Goal: Task Accomplishment & Management: Use online tool/utility

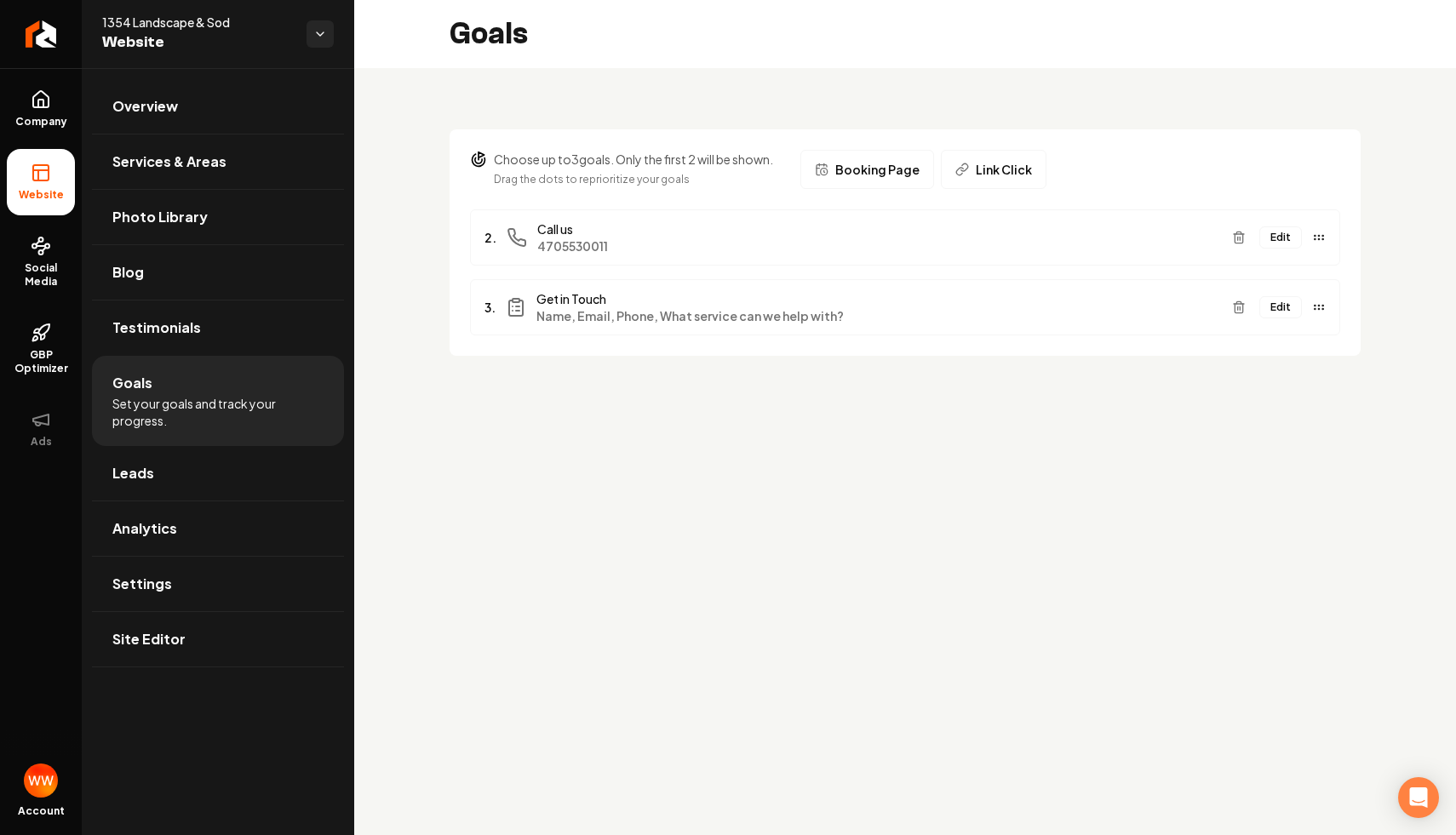
click at [1262, 248] on div "Edit" at bounding box center [1275, 237] width 101 height 27
click at [1273, 241] on button "Edit" at bounding box center [1281, 237] width 42 height 22
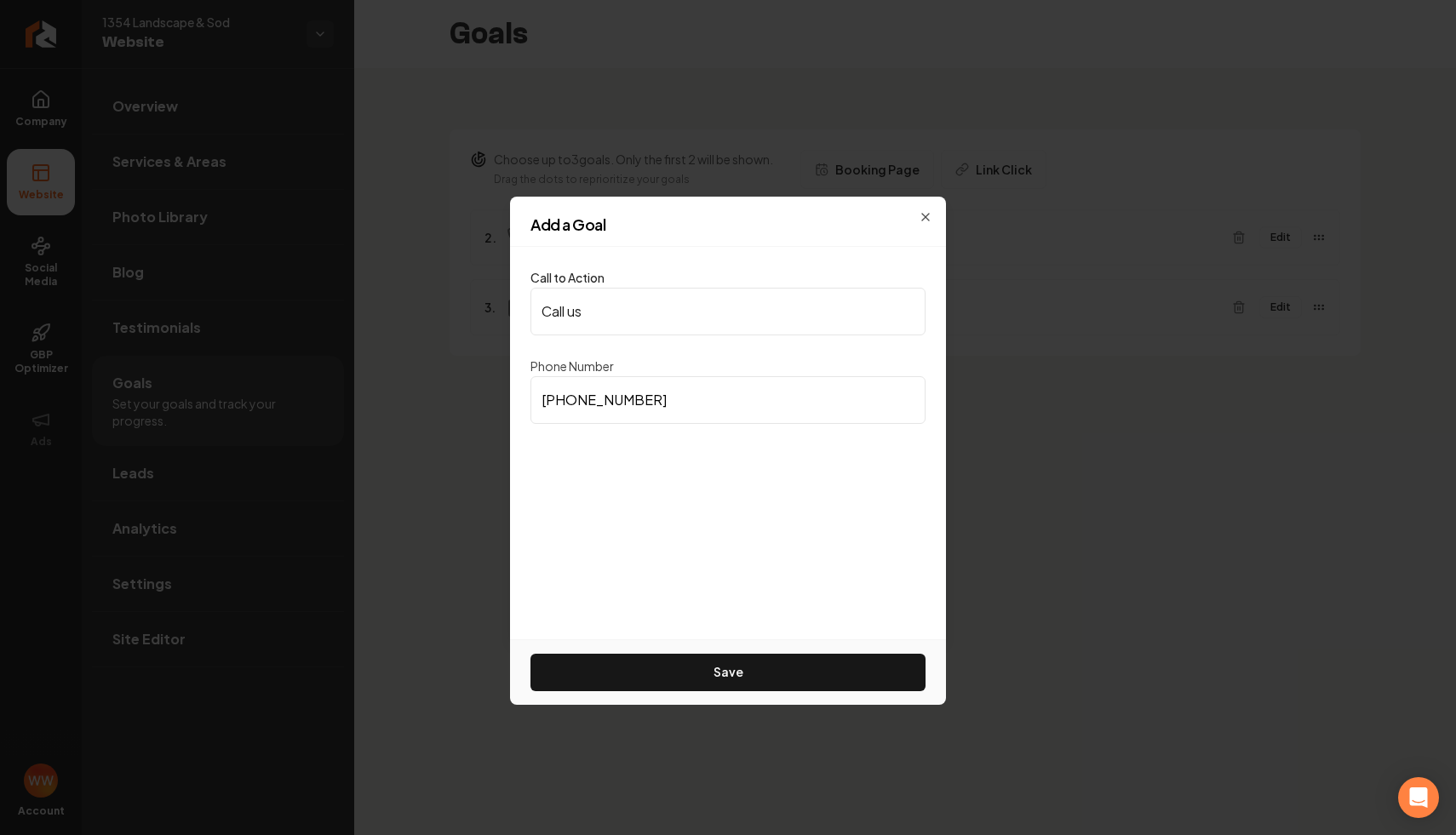
click at [911, 214] on div "Add a Goal Call to Action Call us Phone Number [PHONE_NUMBER] Save Close" at bounding box center [727, 418] width 436 height 442
click at [924, 214] on icon "button" at bounding box center [925, 217] width 13 height 13
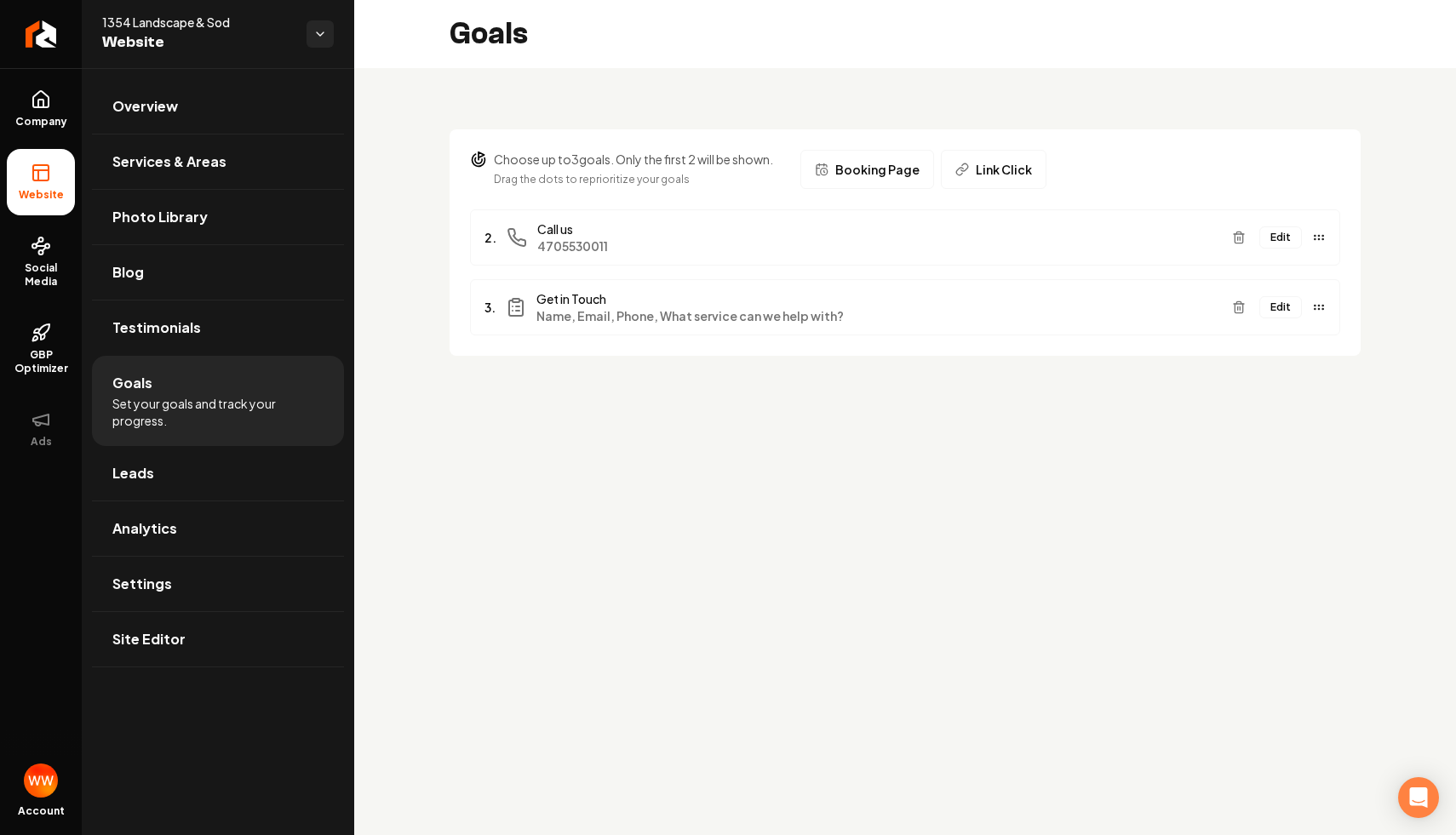
click at [1271, 314] on button "Edit" at bounding box center [1281, 306] width 42 height 22
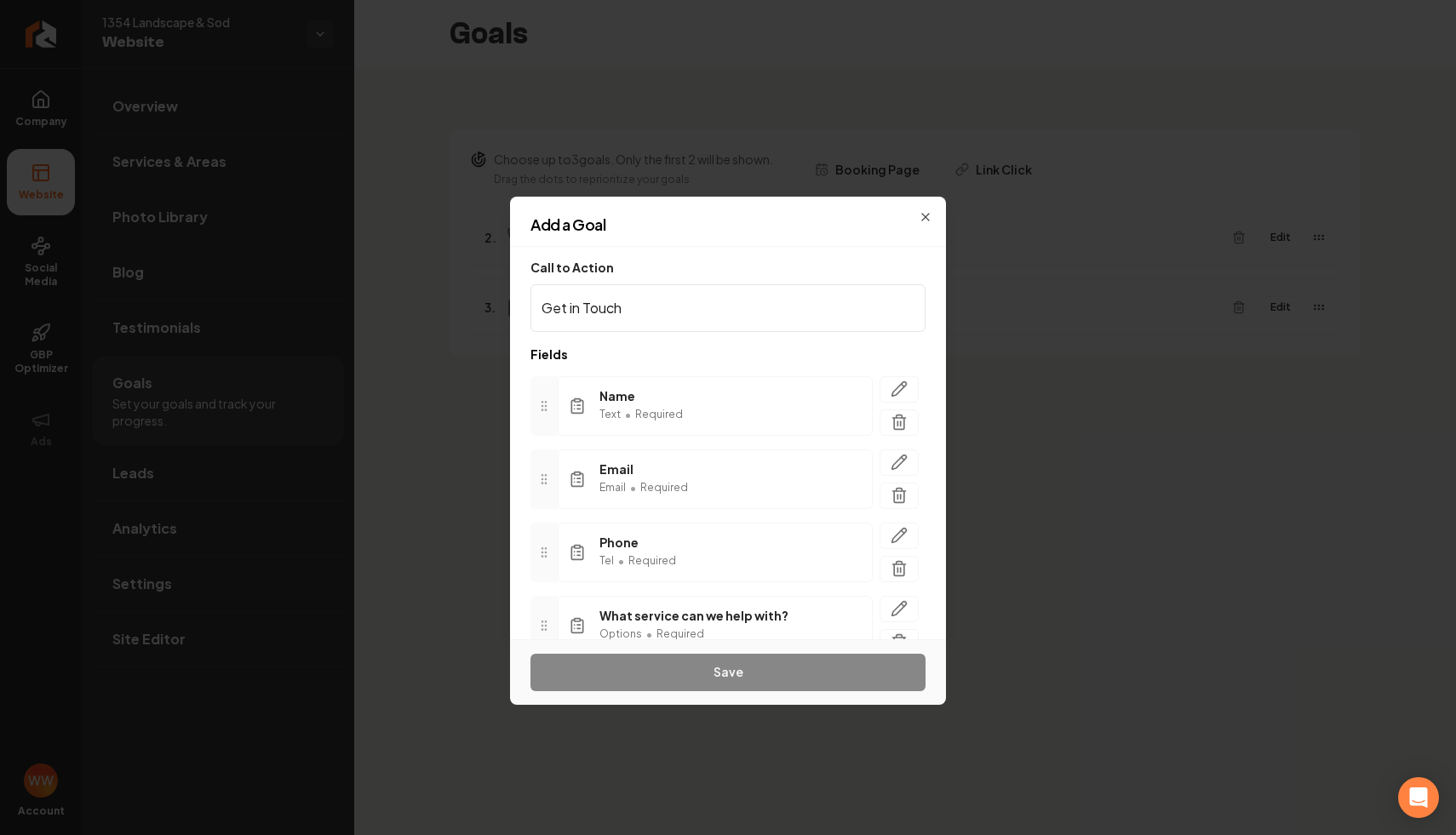
scroll to position [80, 0]
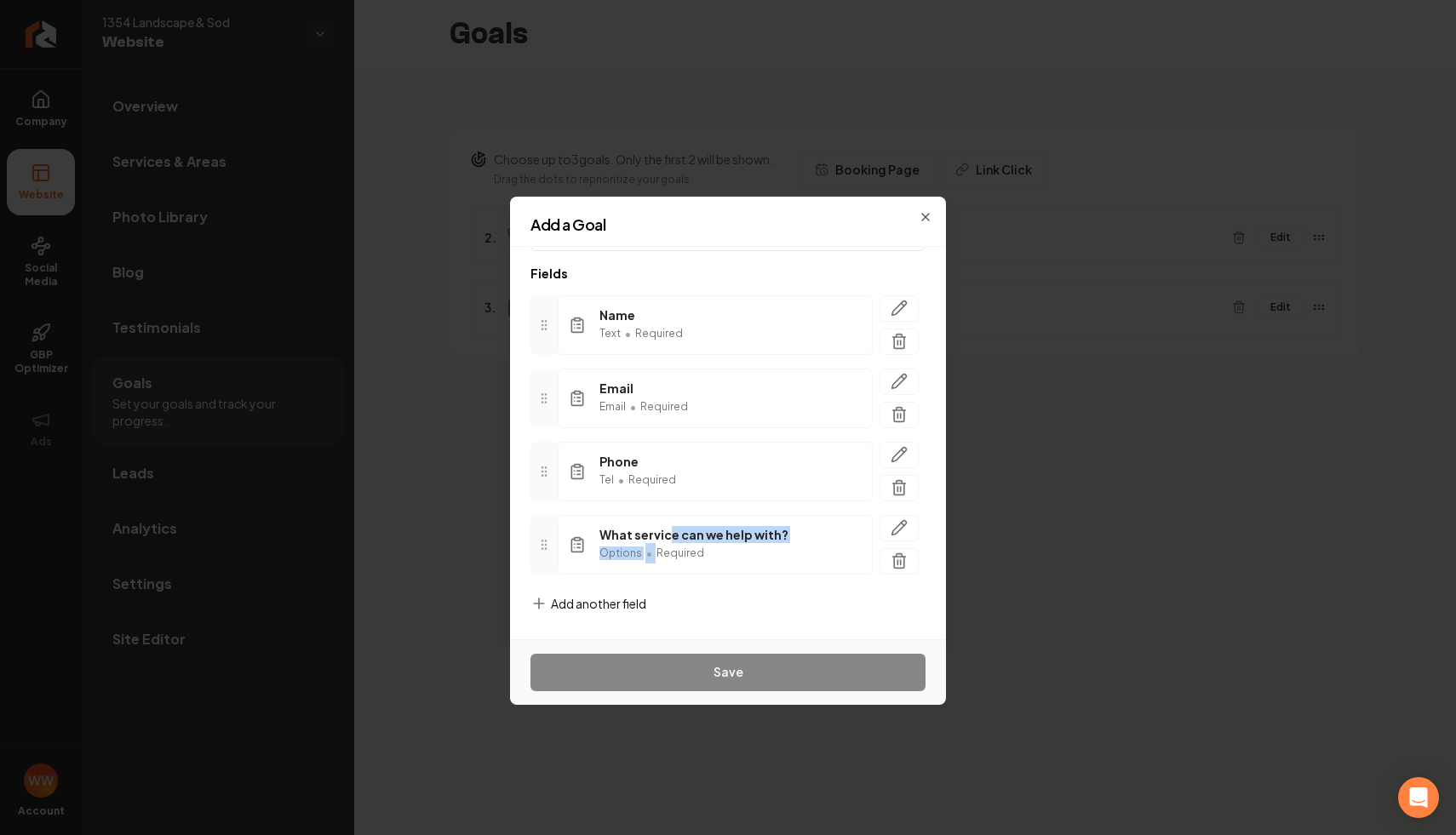
drag, startPoint x: 744, startPoint y: 542, endPoint x: 665, endPoint y: 532, distance: 79.6
click at [665, 532] on div "What service can we help with? Options • Required" at bounding box center [694, 544] width 189 height 37
click at [665, 532] on span "What service can we help with?" at bounding box center [694, 534] width 189 height 17
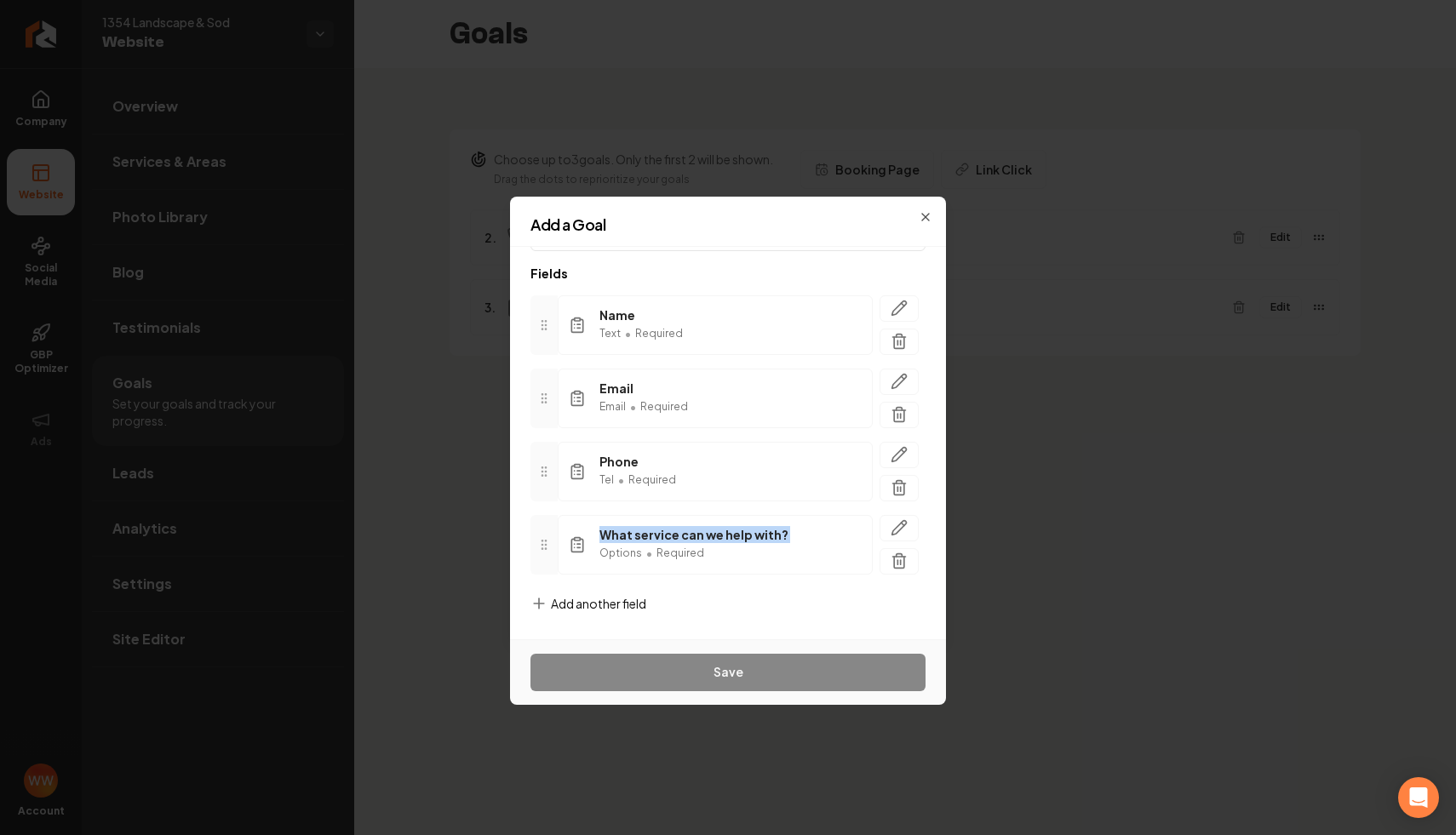
click at [574, 601] on span "Add another field" at bounding box center [599, 603] width 96 height 17
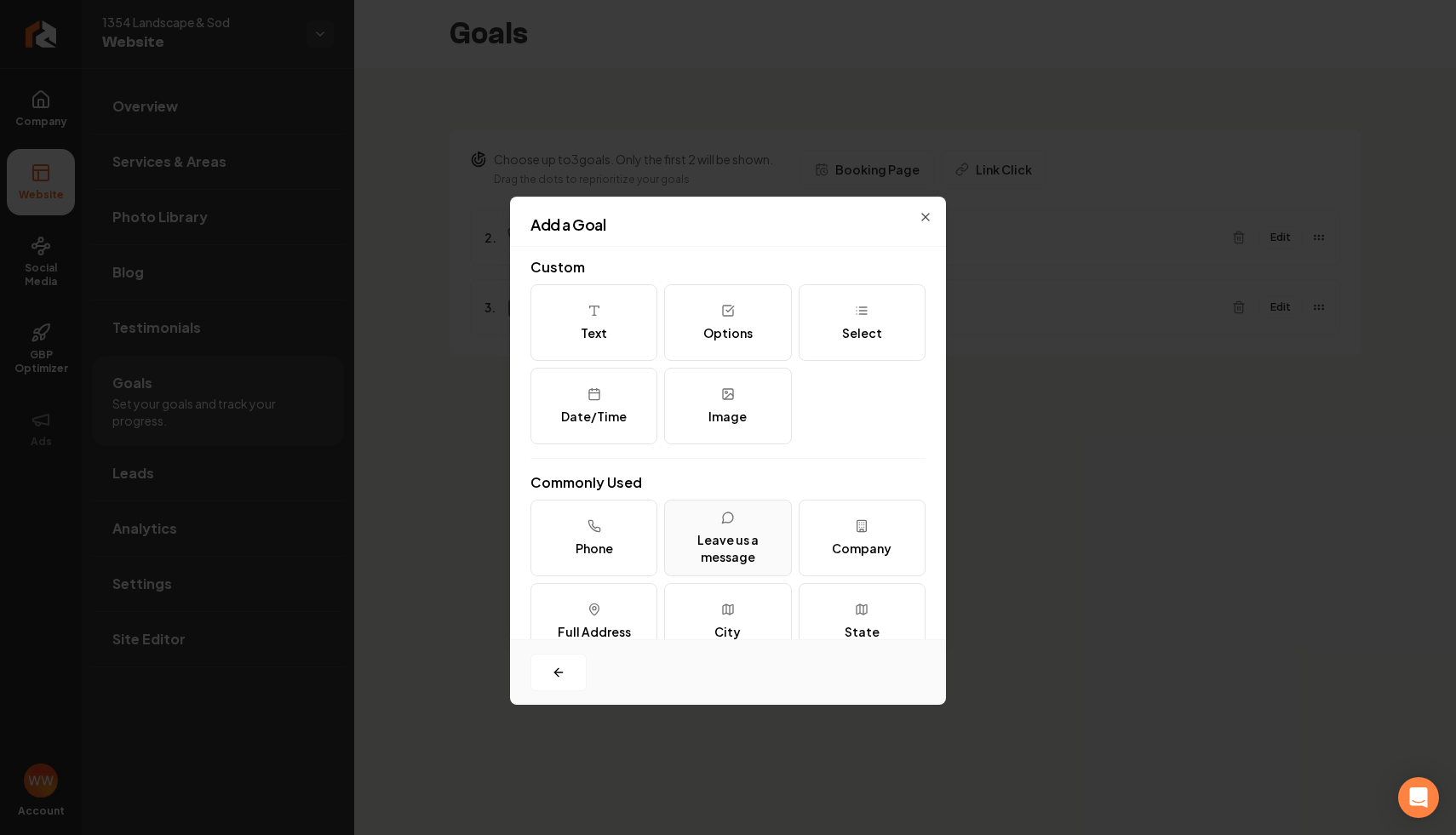
scroll to position [0, 0]
click at [714, 577] on button "Leave us a message" at bounding box center [727, 541] width 126 height 77
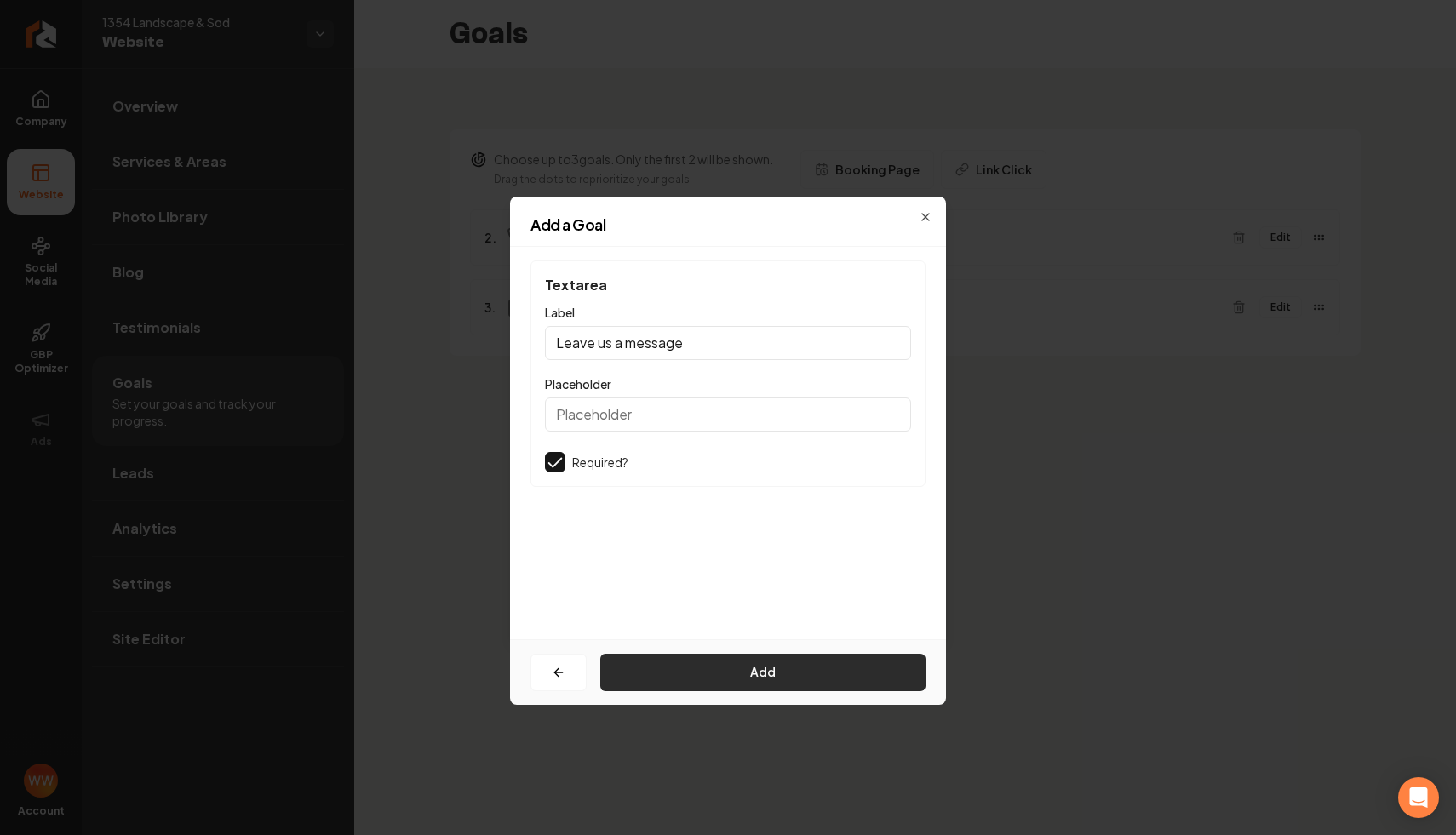
click at [671, 676] on button "Add" at bounding box center [763, 672] width 326 height 37
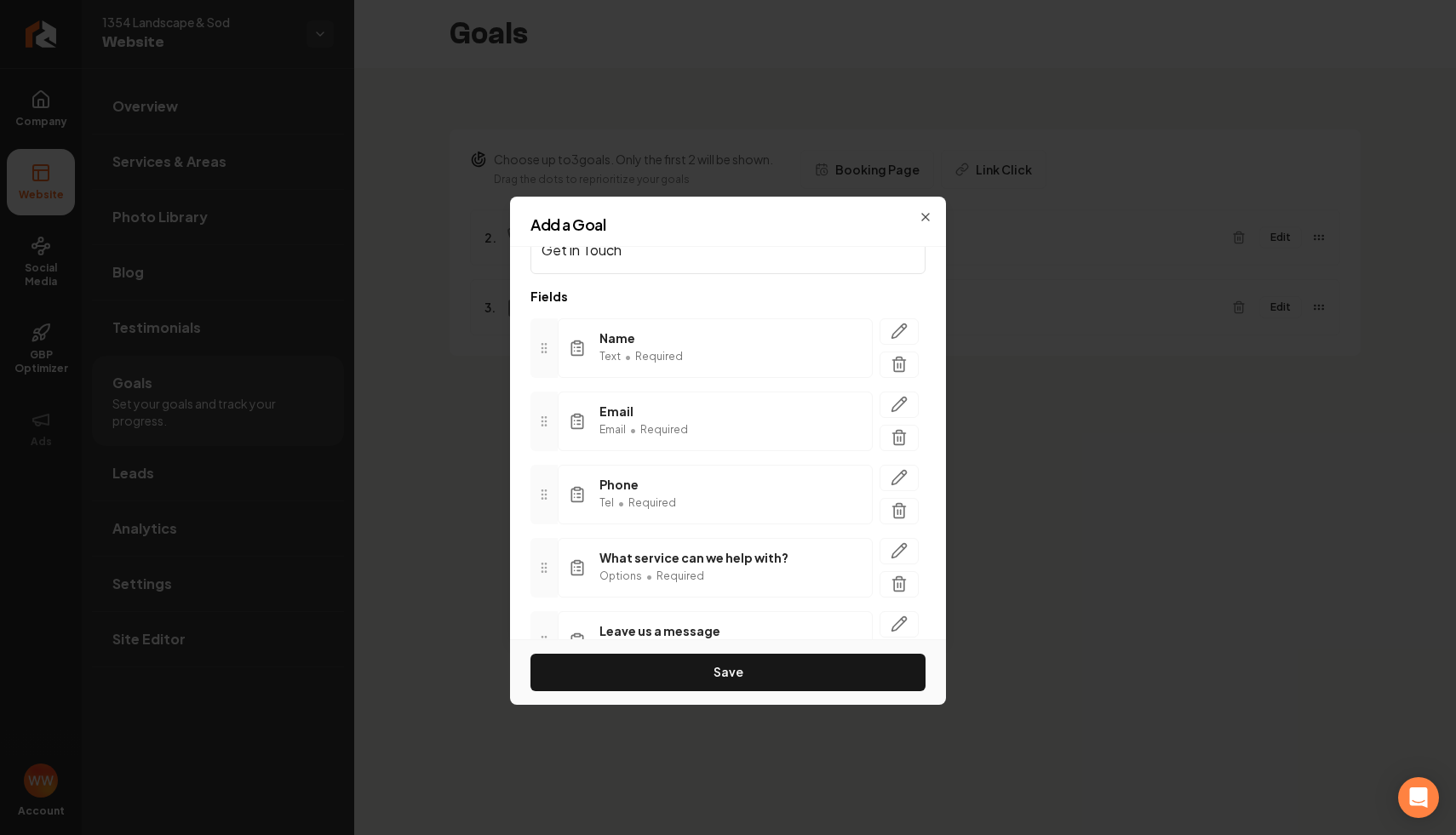
scroll to position [154, 0]
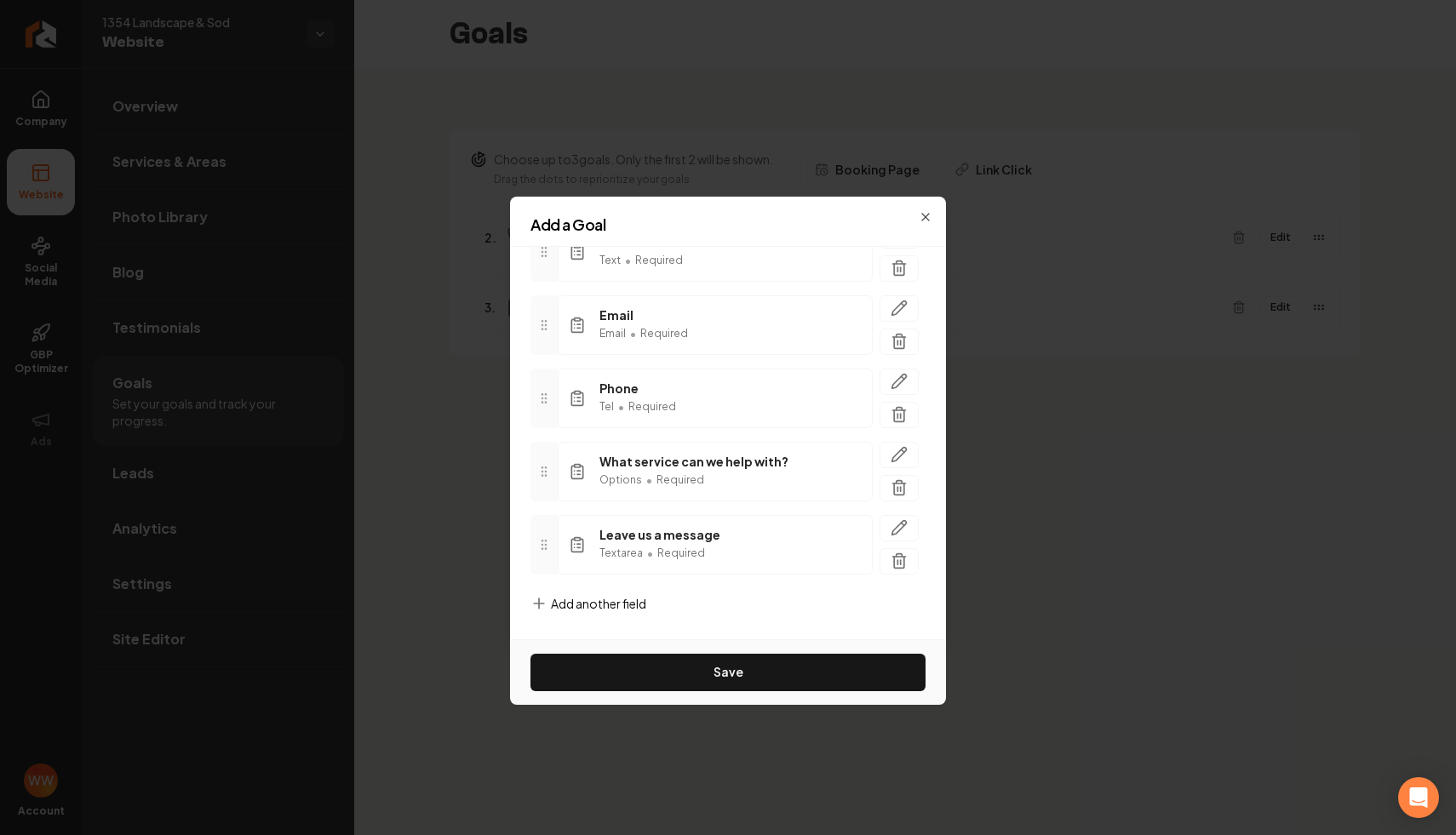
click at [617, 605] on span "Add another field" at bounding box center [599, 603] width 96 height 17
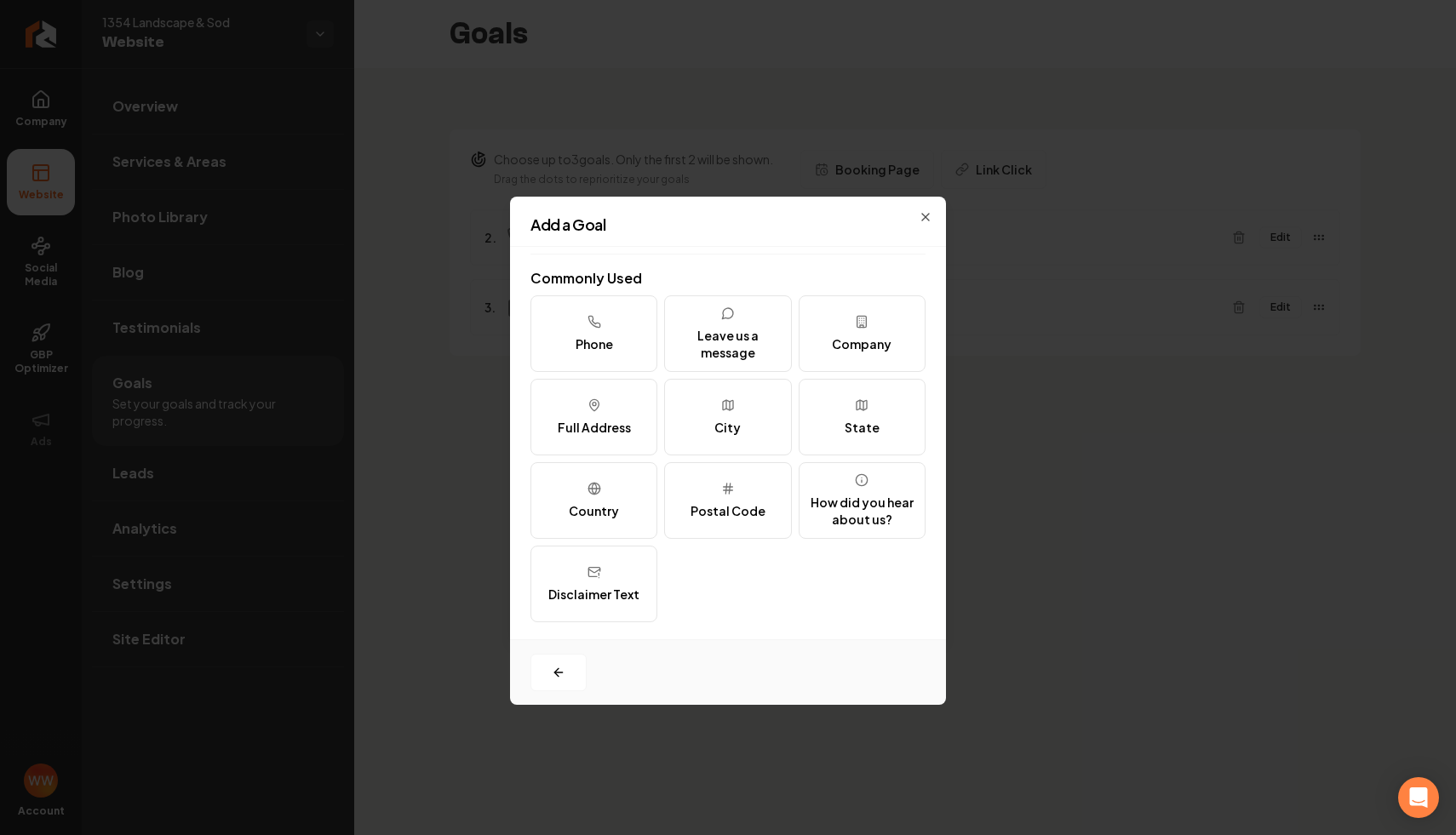
scroll to position [0, 0]
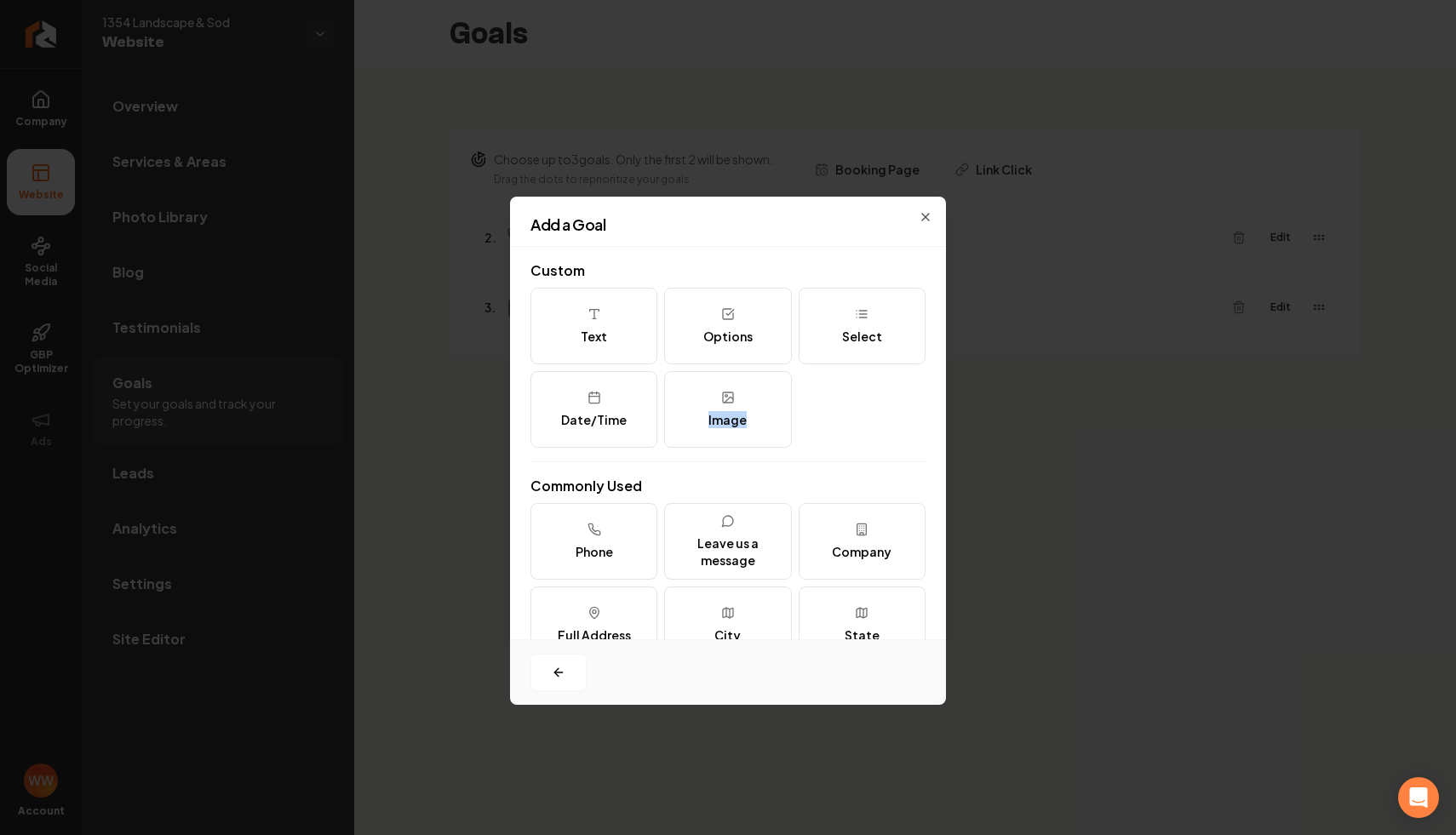
drag, startPoint x: 836, startPoint y: 441, endPoint x: 836, endPoint y: 399, distance: 42.0
click at [836, 399] on div "Text Options Select Date/Time Image" at bounding box center [728, 367] width 395 height 160
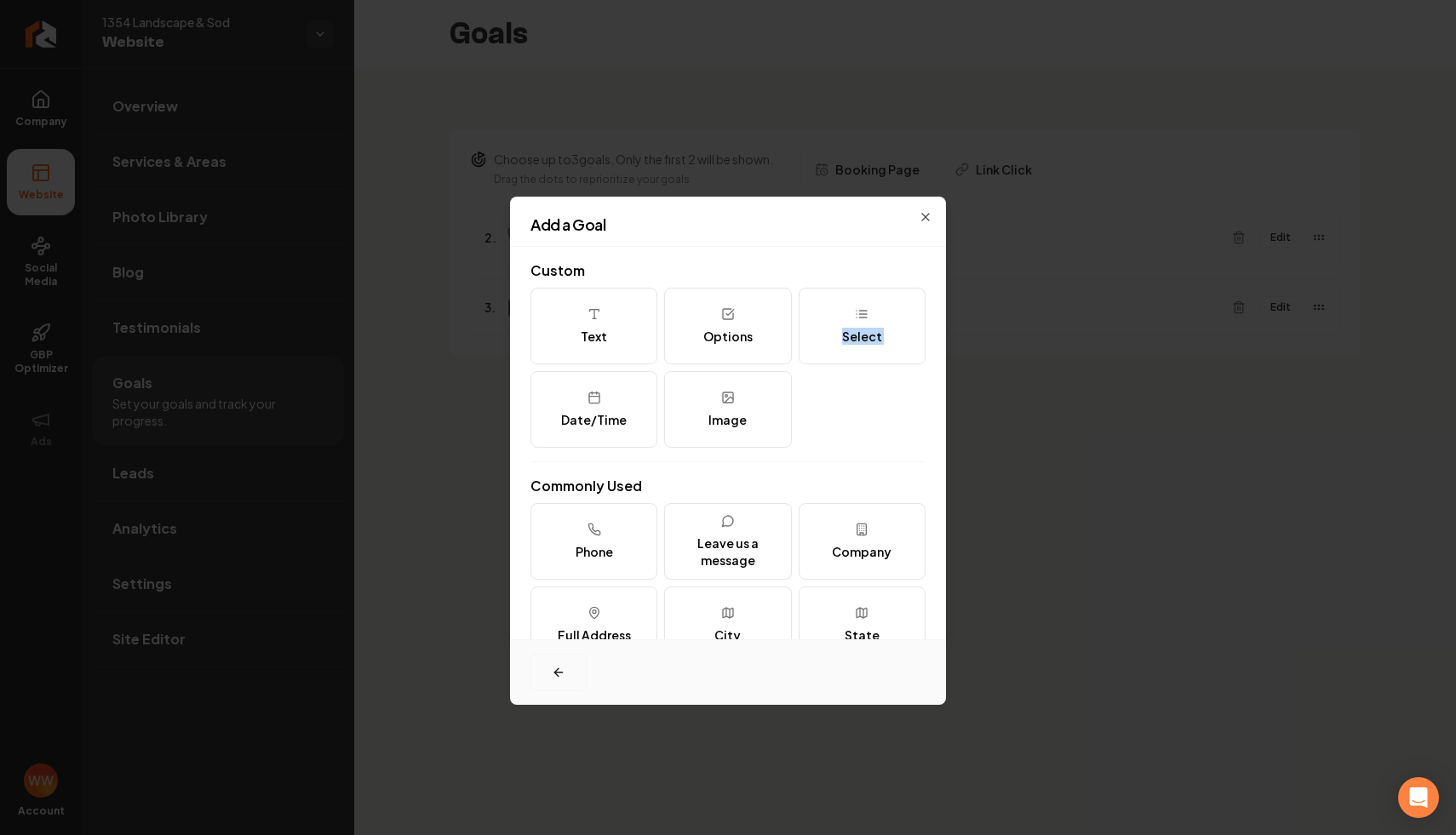
click at [569, 681] on button "button" at bounding box center [558, 672] width 57 height 37
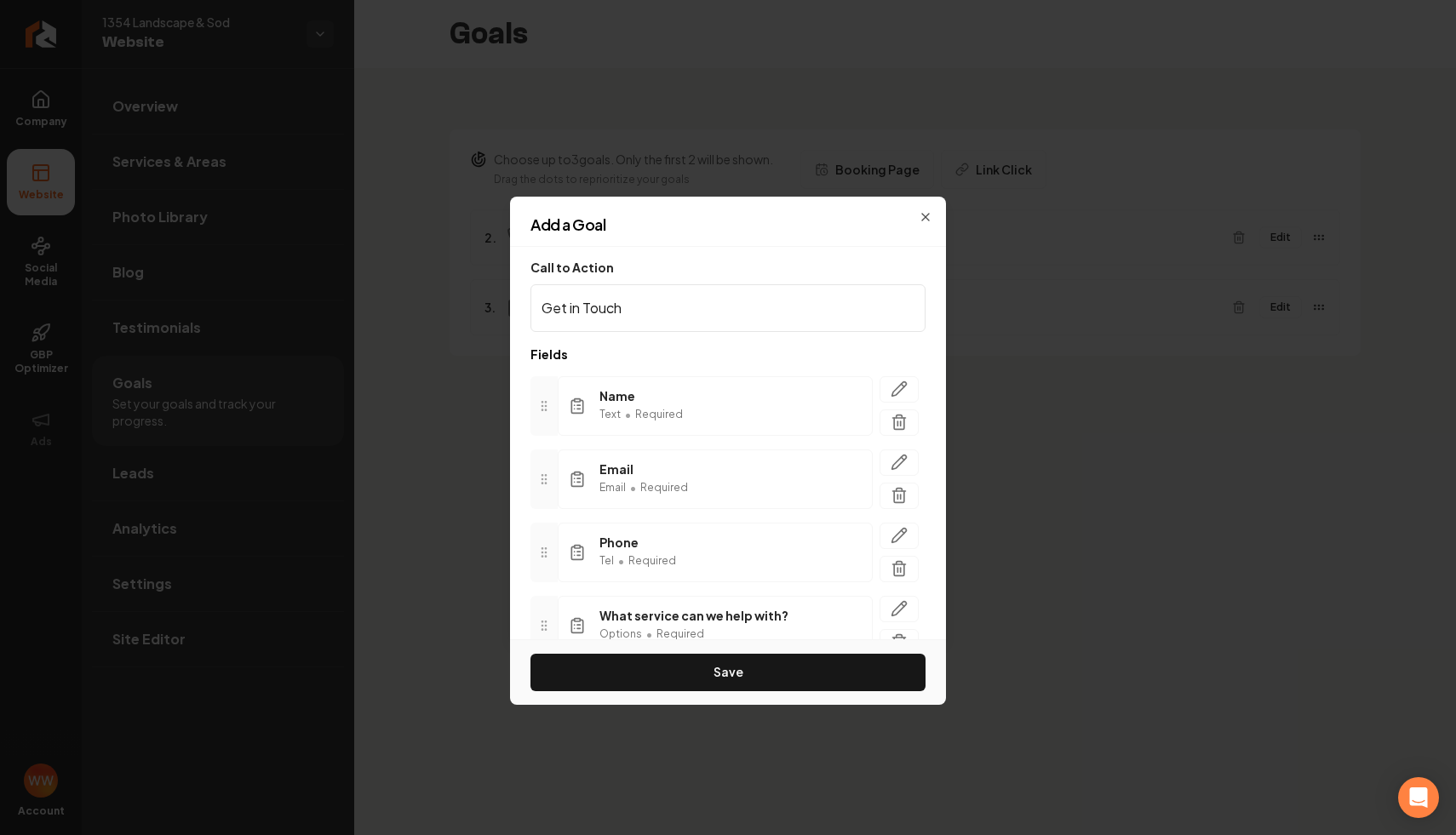
scroll to position [154, 0]
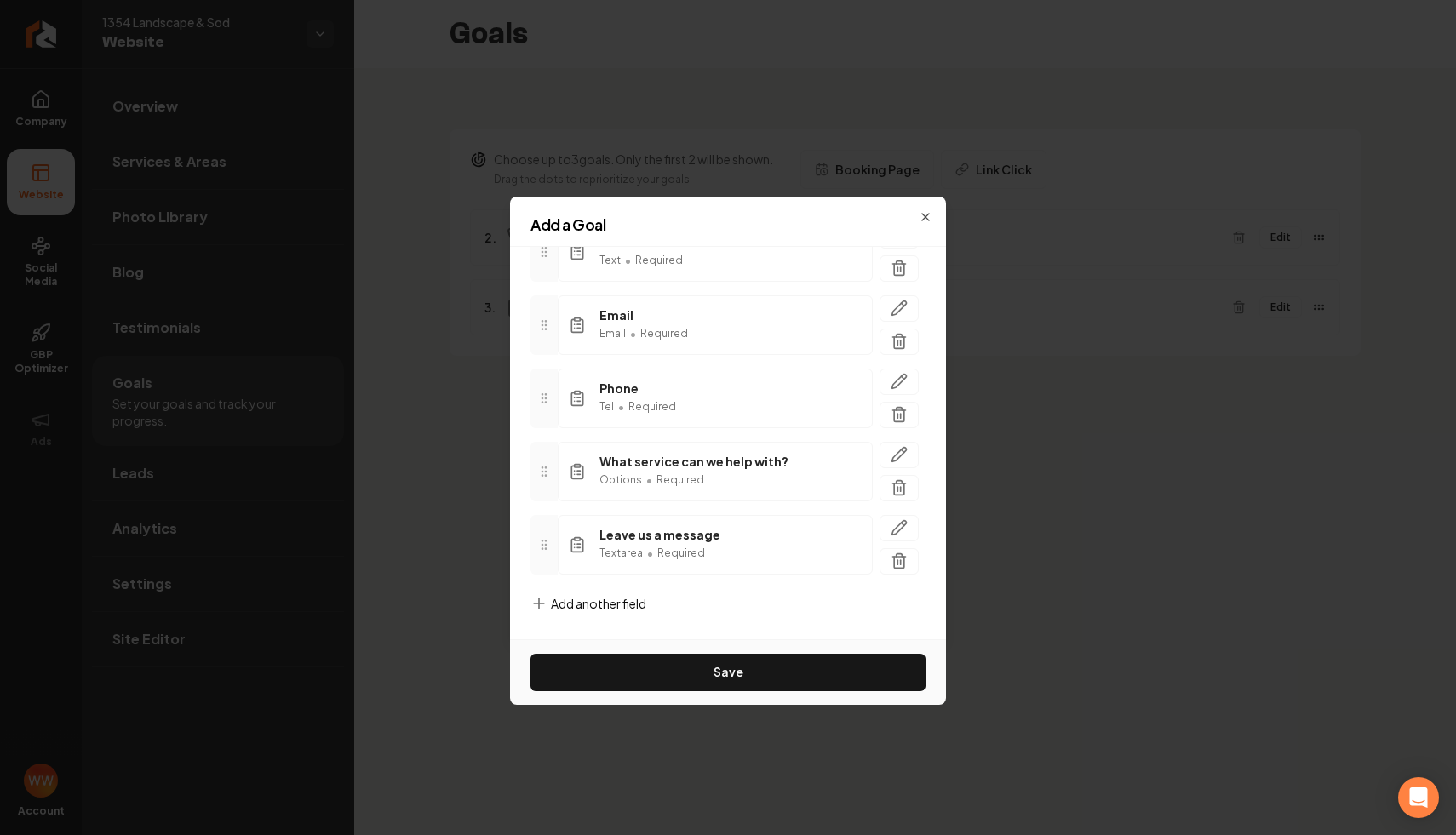
click at [689, 339] on div "Email Email • Required" at bounding box center [715, 325] width 315 height 59
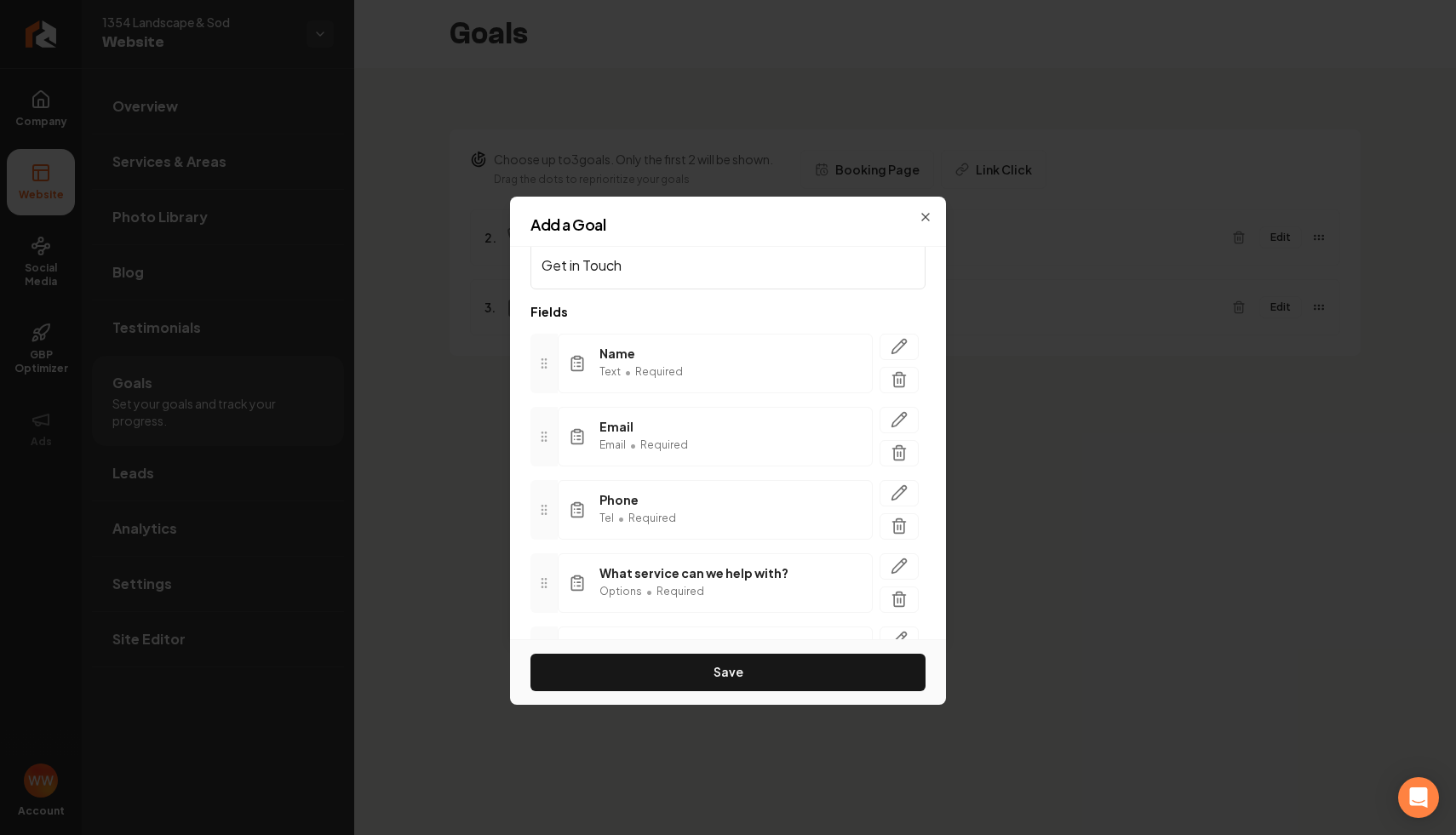
scroll to position [0, 0]
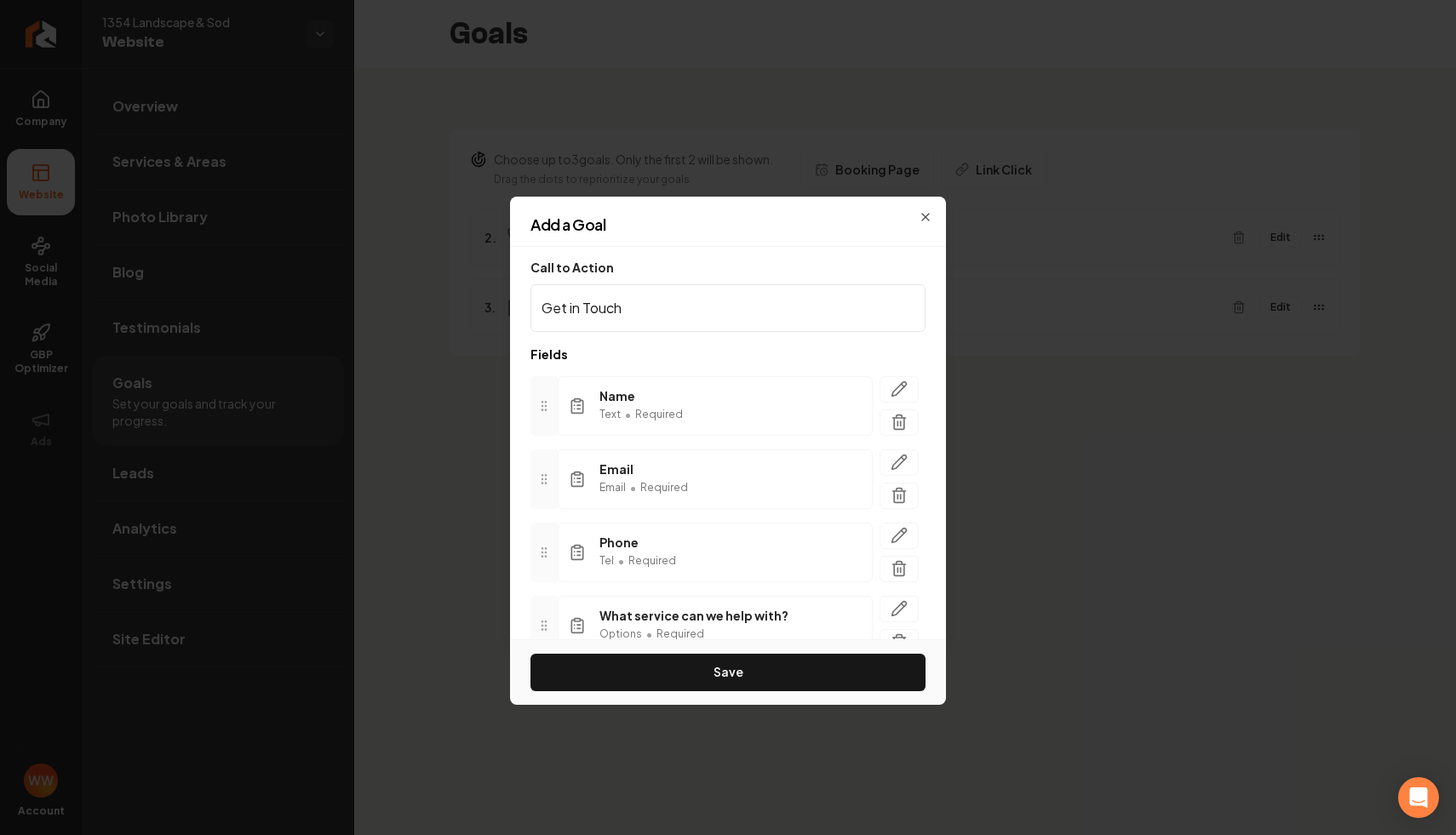
click at [701, 217] on h2 "Add a Goal" at bounding box center [728, 225] width 395 height 15
click at [756, 227] on h2 "Add a Goal" at bounding box center [728, 225] width 395 height 15
